Goal: Information Seeking & Learning: Learn about a topic

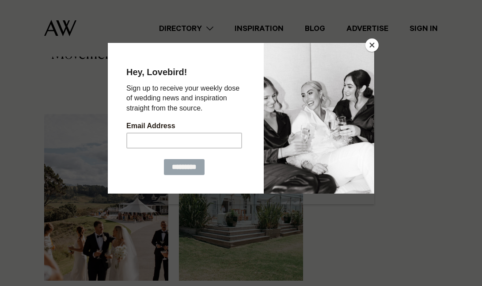
scroll to position [541, 0]
click at [370, 48] on button "Close" at bounding box center [371, 44] width 13 height 13
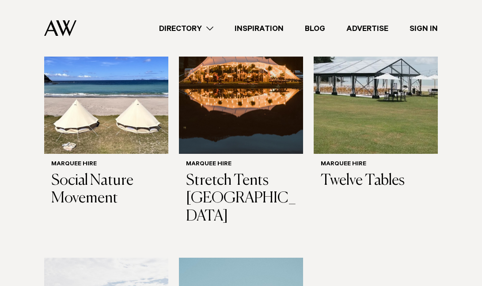
scroll to position [398, 0]
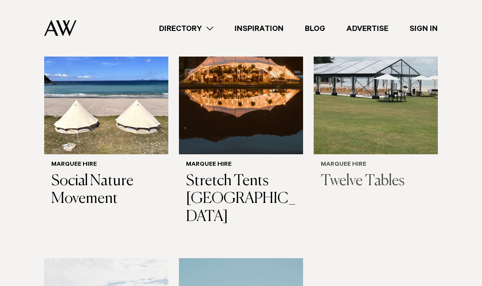
click at [390, 190] on h3 "Twelve Tables" at bounding box center [376, 181] width 110 height 18
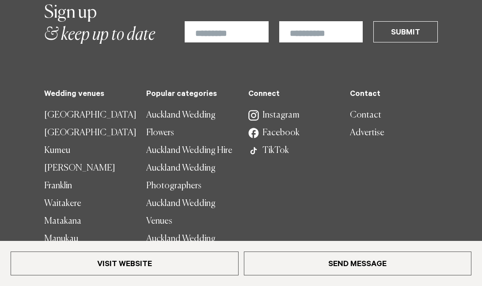
scroll to position [1593, 0]
click at [211, 160] on link "Auckland Wedding Hire" at bounding box center [190, 151] width 88 height 18
click at [165, 142] on link "Auckland Wedding Flowers" at bounding box center [190, 124] width 88 height 35
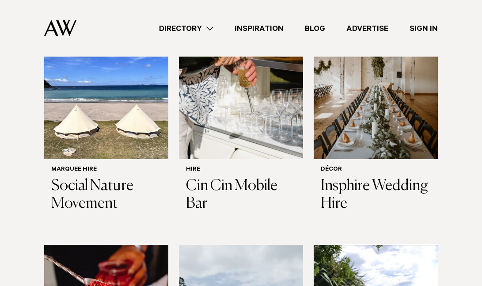
scroll to position [362, 0]
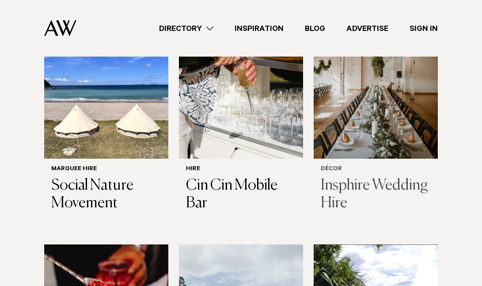
click at [373, 185] on h3 "Insphire Wedding Hire" at bounding box center [376, 195] width 110 height 36
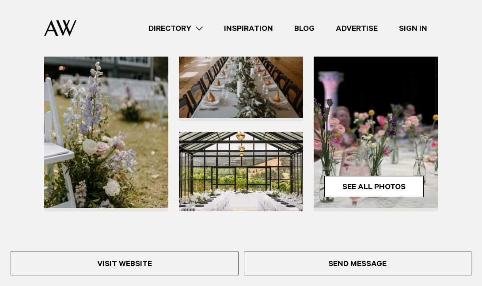
scroll to position [207, 0]
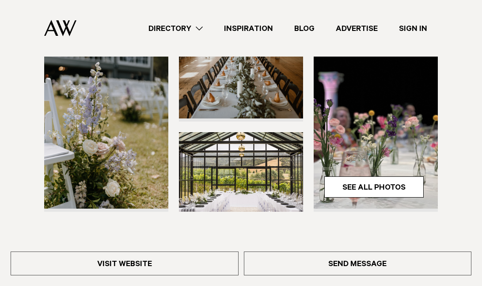
click at [373, 185] on link "See All Photos" at bounding box center [373, 186] width 99 height 21
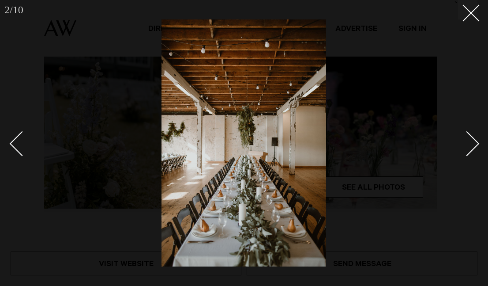
click at [471, 150] on div "Next slide" at bounding box center [467, 143] width 25 height 25
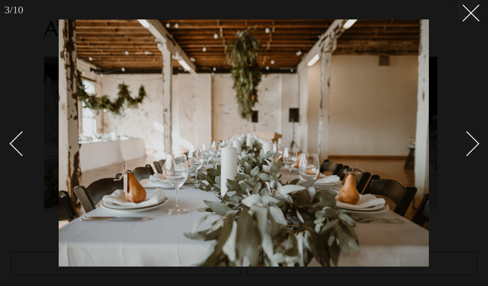
click at [471, 150] on div "Next slide" at bounding box center [467, 143] width 25 height 25
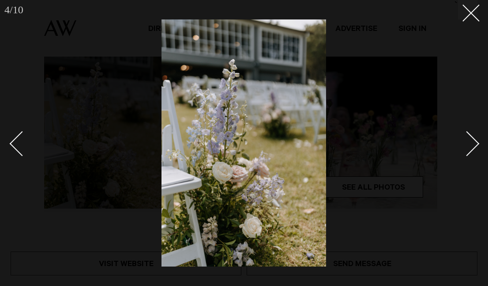
click at [471, 150] on div "Next slide" at bounding box center [467, 143] width 25 height 25
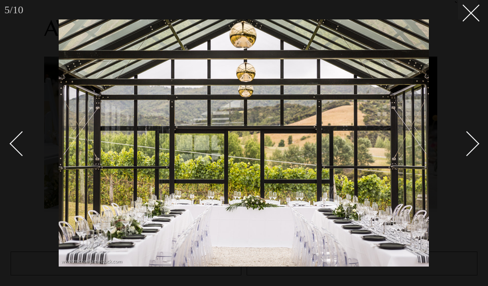
click at [471, 150] on div "Next slide" at bounding box center [467, 143] width 25 height 25
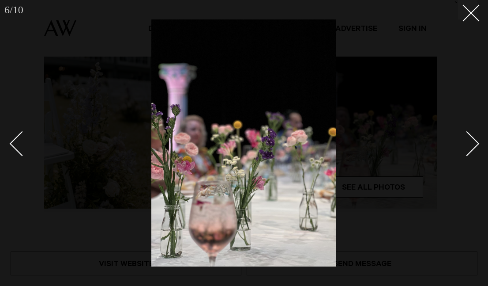
click at [471, 150] on div "Next slide" at bounding box center [467, 143] width 25 height 25
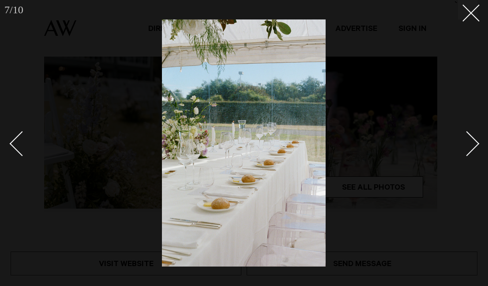
click at [471, 150] on div "Next slide" at bounding box center [467, 143] width 25 height 25
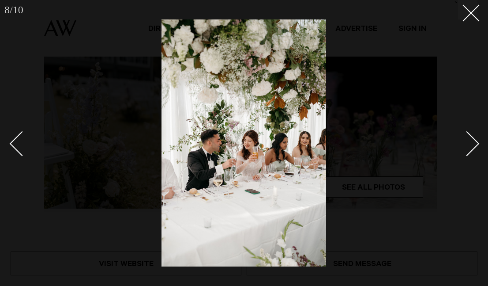
click at [471, 150] on div "Next slide" at bounding box center [467, 143] width 25 height 25
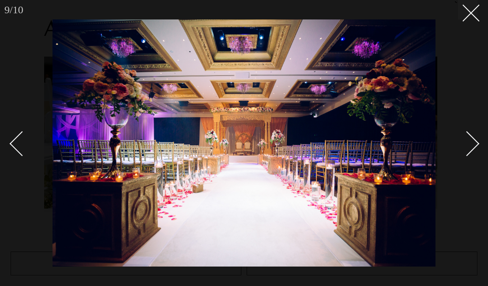
click at [471, 150] on div "Next slide" at bounding box center [467, 143] width 25 height 25
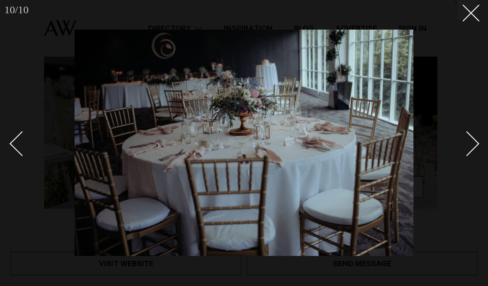
click at [472, 150] on div "Next slide" at bounding box center [467, 143] width 25 height 25
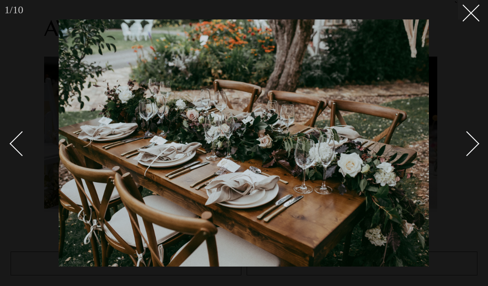
click at [472, 149] on div "Next slide" at bounding box center [467, 143] width 25 height 25
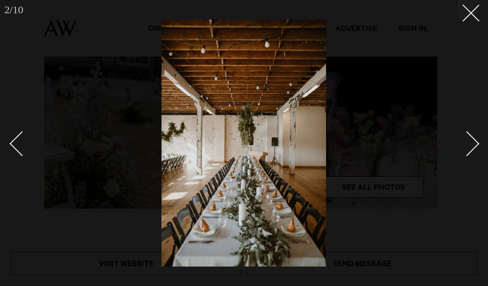
click at [472, 149] on div "Next slide" at bounding box center [467, 143] width 25 height 25
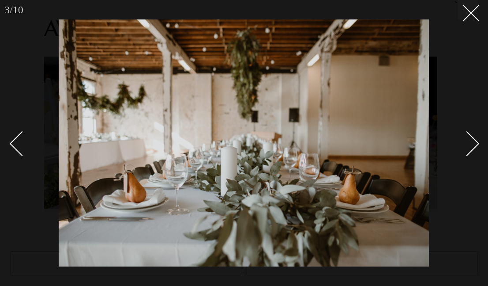
click at [472, 149] on div "Next slide" at bounding box center [467, 143] width 25 height 25
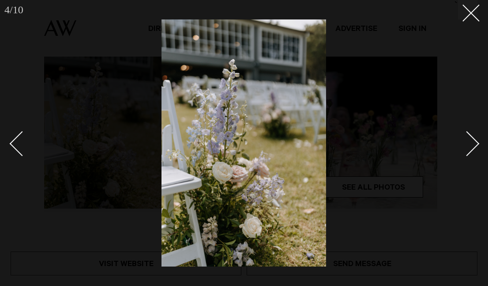
click at [472, 149] on div "Next slide" at bounding box center [467, 143] width 25 height 25
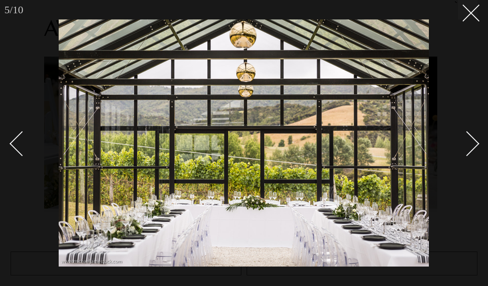
click at [472, 149] on div "Next slide" at bounding box center [467, 143] width 25 height 25
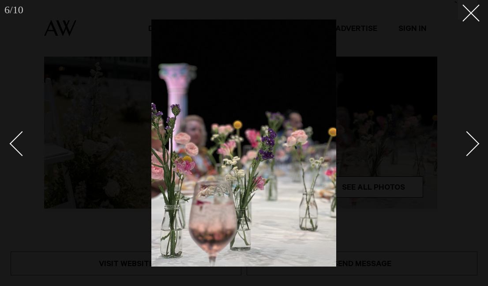
click at [472, 149] on div "Next slide" at bounding box center [467, 143] width 25 height 25
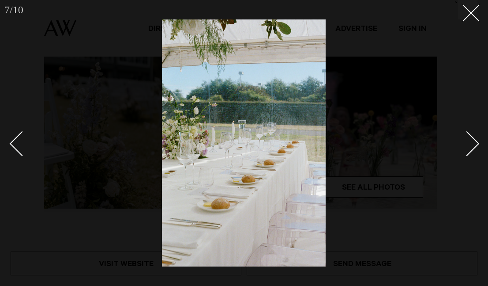
click at [472, 149] on div "Next slide" at bounding box center [467, 143] width 25 height 25
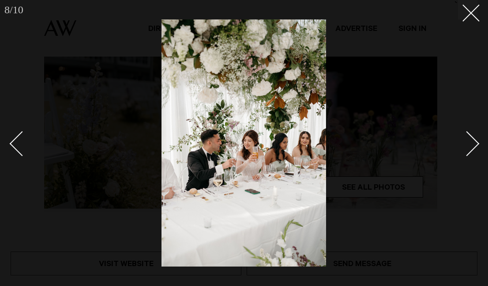
click at [472, 149] on div "Next slide" at bounding box center [467, 143] width 25 height 25
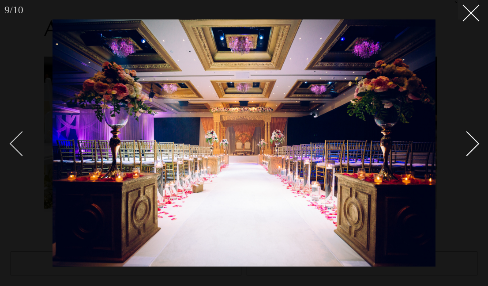
click at [14, 147] on div "Previous slide" at bounding box center [22, 143] width 25 height 25
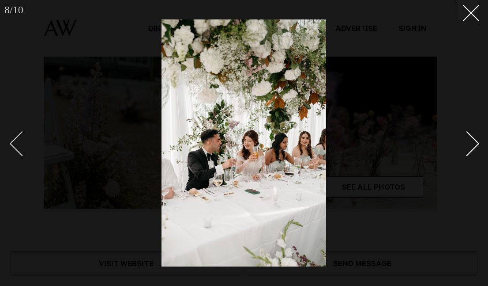
click at [15, 143] on div "Previous slide" at bounding box center [22, 143] width 25 height 25
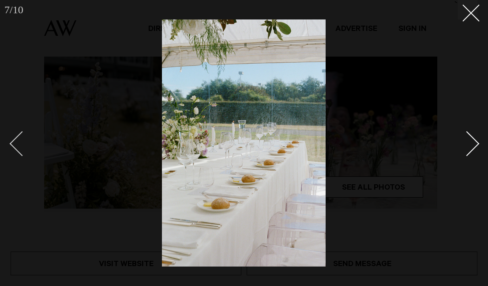
click at [15, 143] on div "Previous slide" at bounding box center [22, 143] width 25 height 25
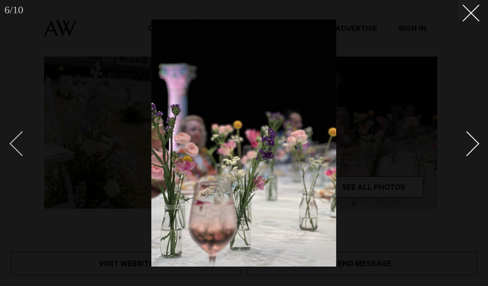
click at [15, 143] on div "Previous slide" at bounding box center [22, 143] width 25 height 25
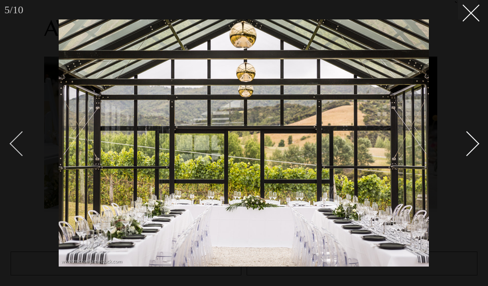
click at [15, 143] on div "Previous slide" at bounding box center [22, 143] width 25 height 25
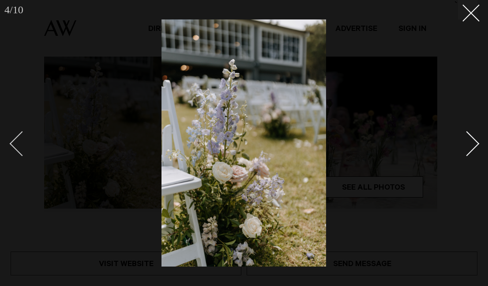
click at [15, 143] on div "Previous slide" at bounding box center [22, 143] width 25 height 25
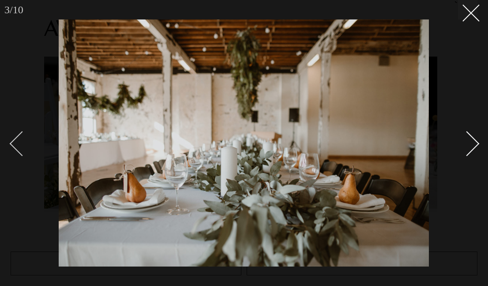
click at [15, 143] on div "Previous slide" at bounding box center [22, 143] width 25 height 25
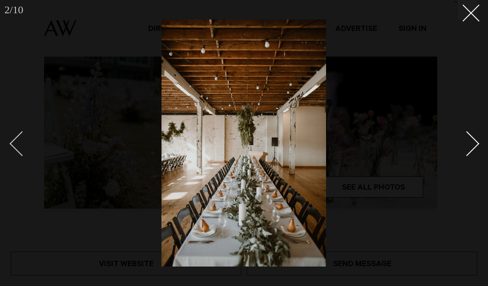
click at [15, 143] on div "Previous slide" at bounding box center [22, 143] width 25 height 25
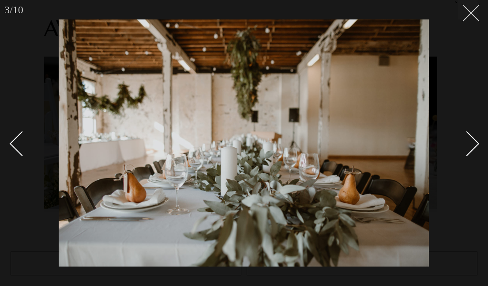
click at [468, 15] on icon at bounding box center [468, 9] width 11 height 11
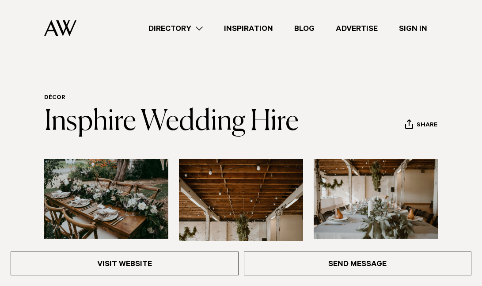
click at [83, 204] on img at bounding box center [106, 198] width 124 height 79
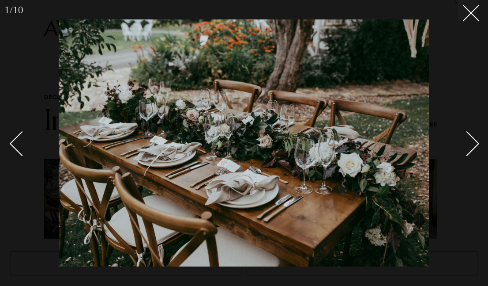
click at [83, 204] on img at bounding box center [244, 142] width 370 height 247
click at [470, 151] on div "Next slide" at bounding box center [467, 143] width 25 height 25
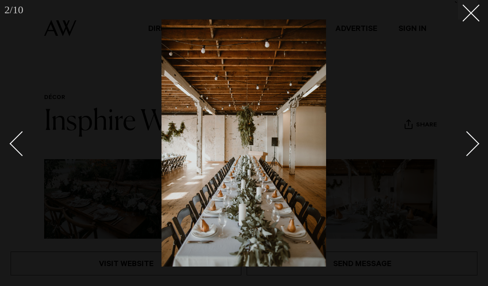
click at [470, 151] on div "Next slide" at bounding box center [467, 143] width 25 height 25
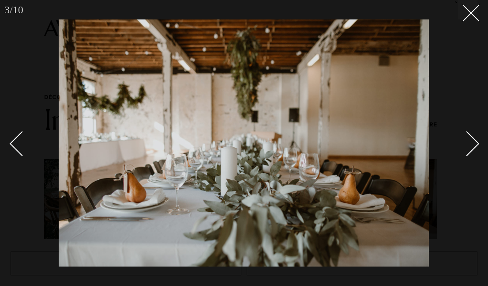
click at [470, 151] on div "Next slide" at bounding box center [467, 143] width 25 height 25
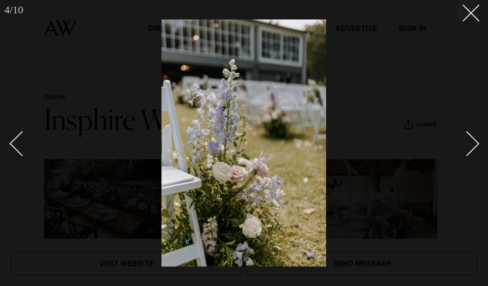
click at [470, 151] on div "Next slide" at bounding box center [467, 143] width 25 height 25
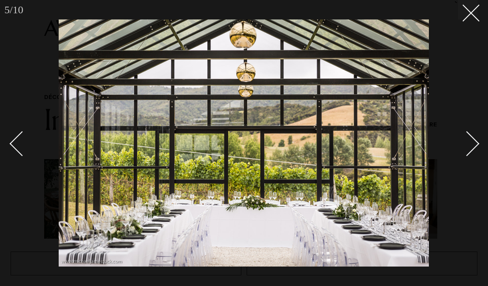
click at [470, 151] on div "Next slide" at bounding box center [467, 143] width 25 height 25
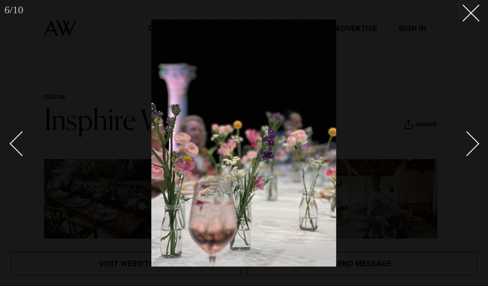
click at [470, 150] on div "Next slide" at bounding box center [467, 143] width 25 height 25
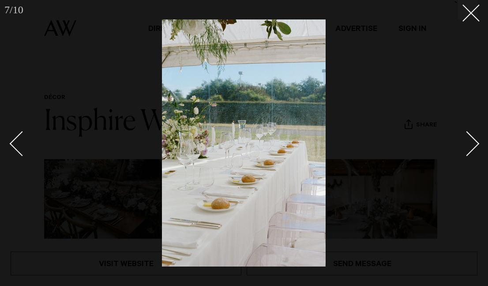
click at [470, 150] on div "Next slide" at bounding box center [467, 143] width 25 height 25
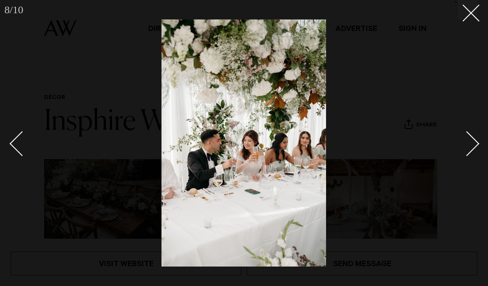
click at [470, 150] on div "Next slide" at bounding box center [467, 143] width 25 height 25
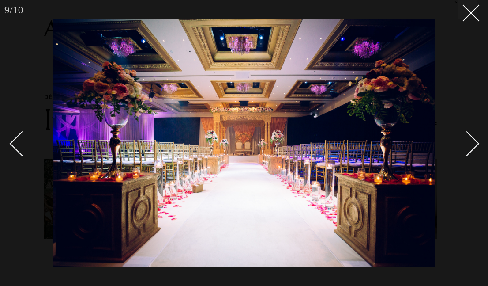
click at [470, 150] on div "Next slide" at bounding box center [467, 143] width 25 height 25
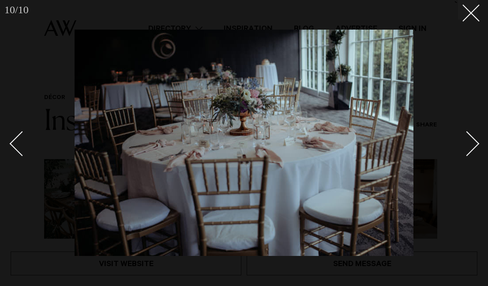
click at [471, 146] on div "Next slide" at bounding box center [467, 143] width 25 height 25
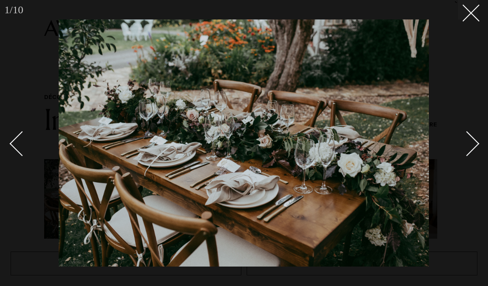
click at [471, 146] on div "Next slide" at bounding box center [467, 143] width 25 height 25
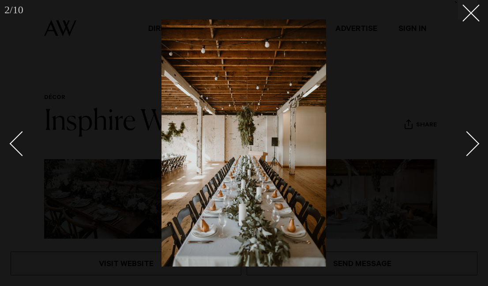
click at [471, 146] on div "Next slide" at bounding box center [467, 143] width 25 height 25
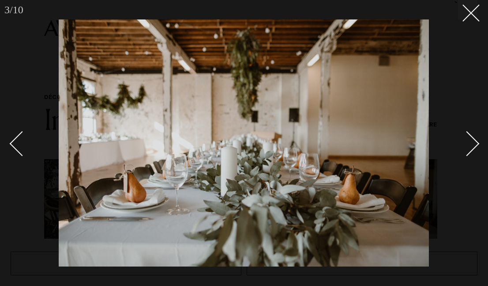
click at [471, 146] on div "Next slide" at bounding box center [467, 143] width 25 height 25
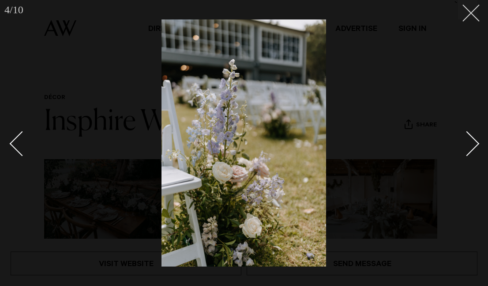
click at [462, 15] on button at bounding box center [467, 9] width 19 height 19
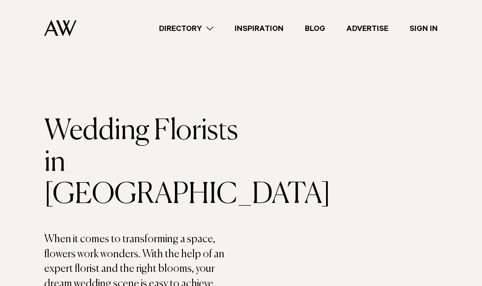
click at [262, 29] on link "Inspiration" at bounding box center [259, 29] width 70 height 12
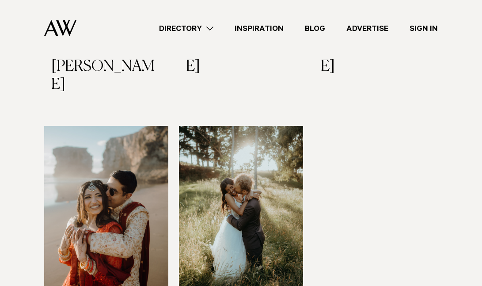
scroll to position [1003, 0]
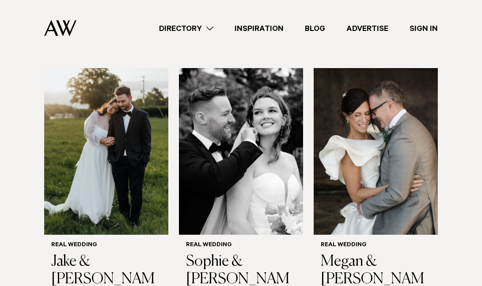
scroll to position [1926, 0]
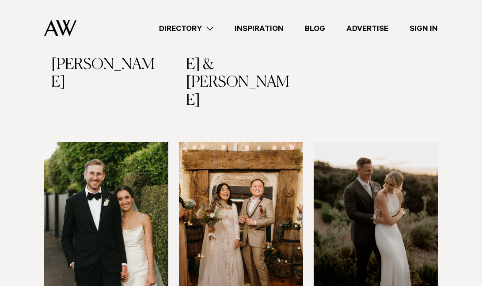
scroll to position [2701, 0]
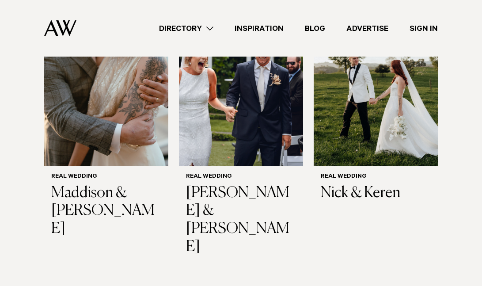
scroll to position [3703, 0]
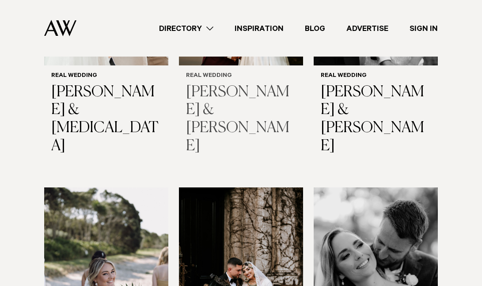
scroll to position [4640, 0]
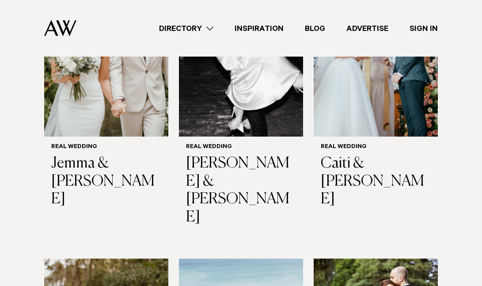
scroll to position [5438, 0]
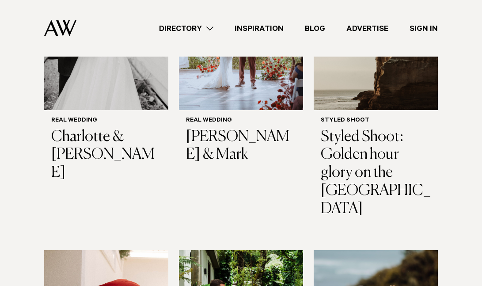
scroll to position [6316, 0]
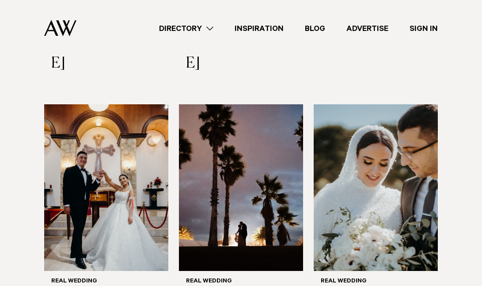
scroll to position [7336, 0]
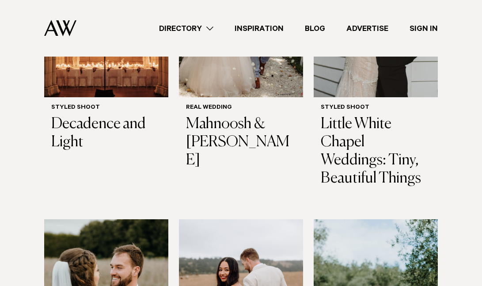
scroll to position [8080, 0]
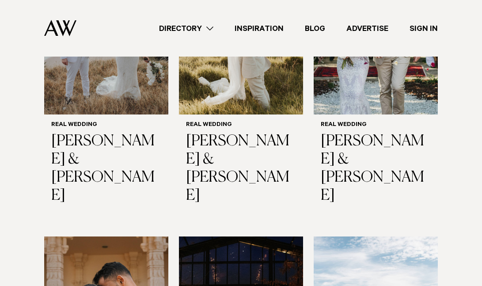
scroll to position [9200, 0]
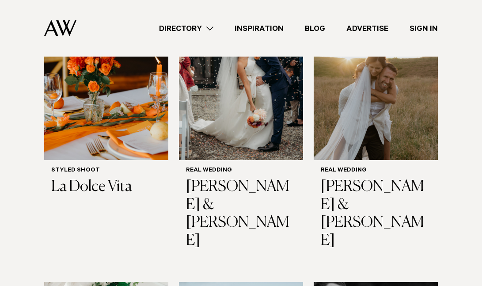
scroll to position [4271, 0]
